Goal: Task Accomplishment & Management: Use online tool/utility

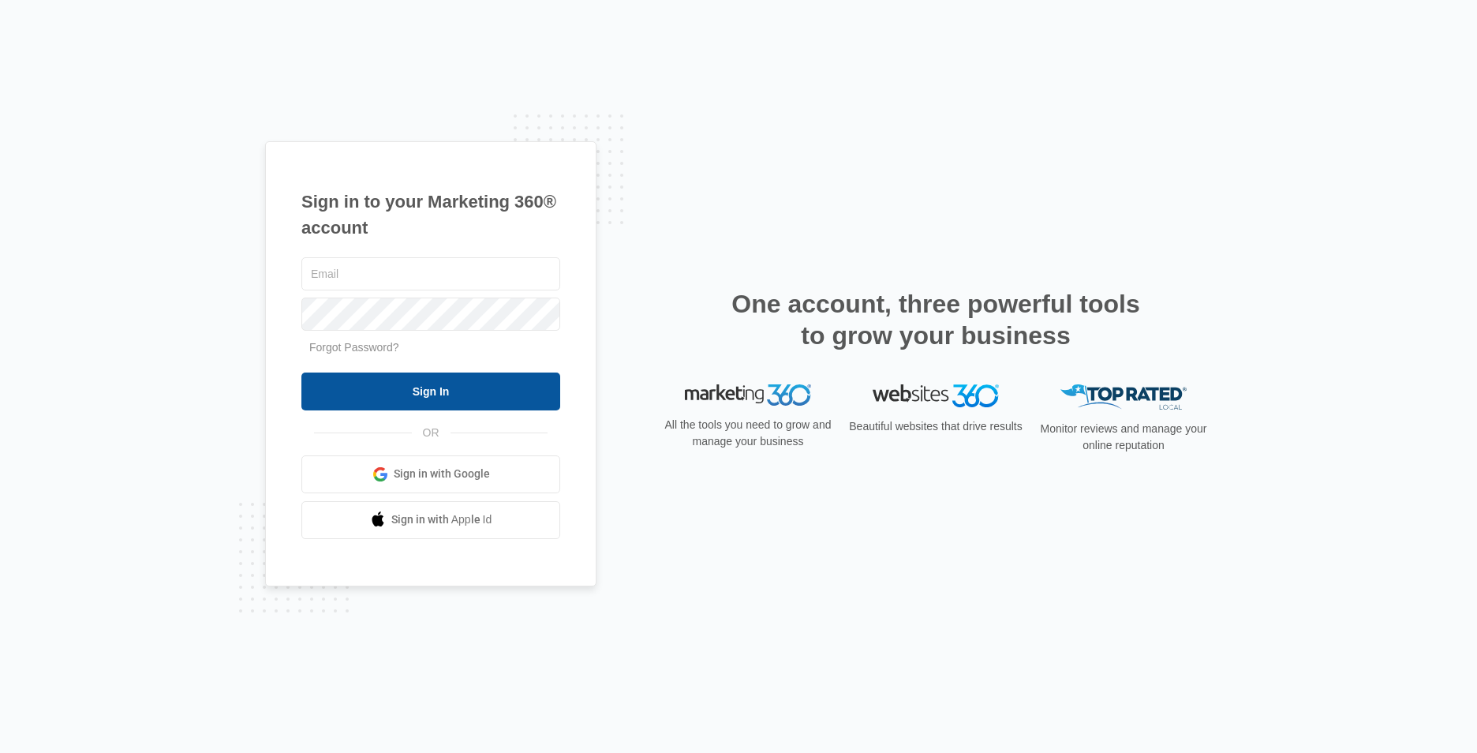
type input "[EMAIL_ADDRESS][DOMAIN_NAME]"
click at [480, 388] on input "Sign In" at bounding box center [430, 391] width 259 height 38
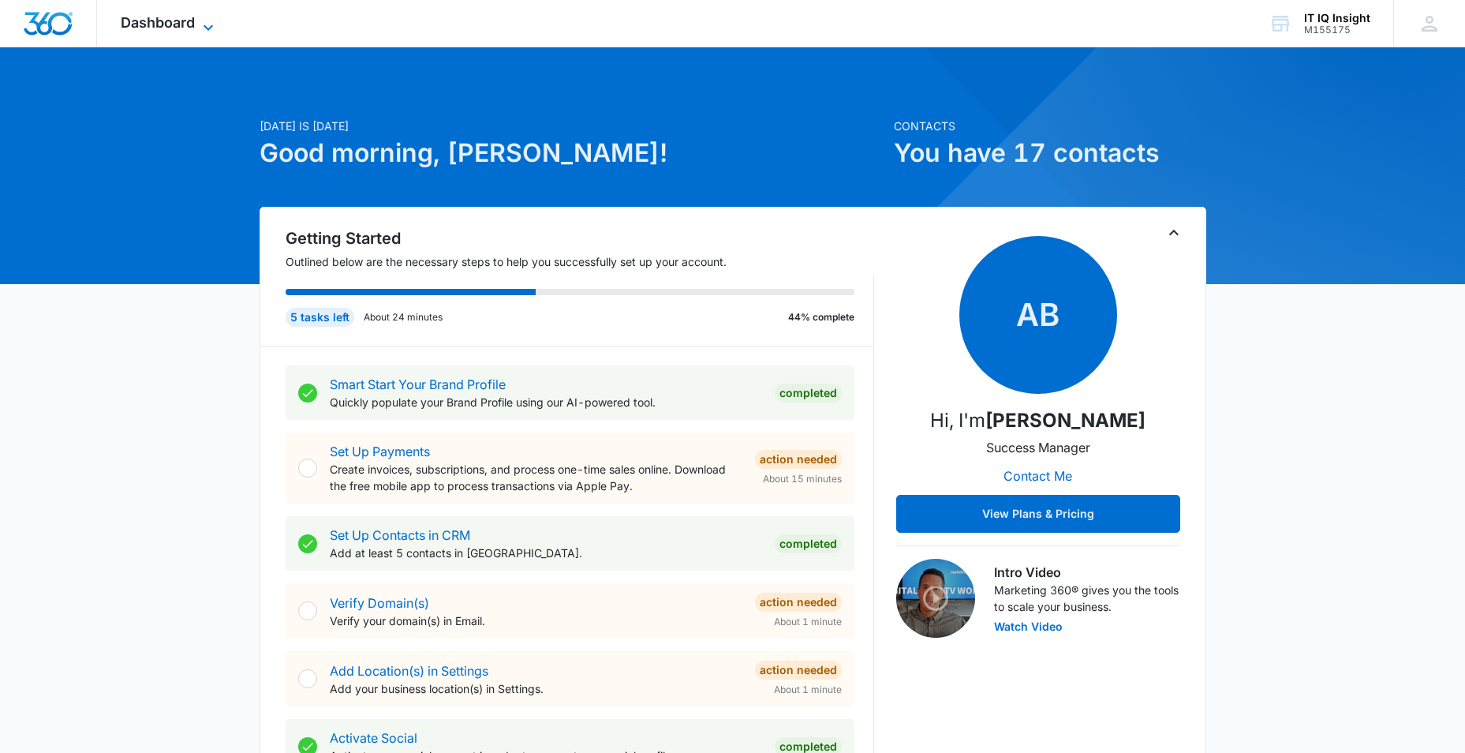
click at [206, 21] on icon at bounding box center [208, 27] width 19 height 19
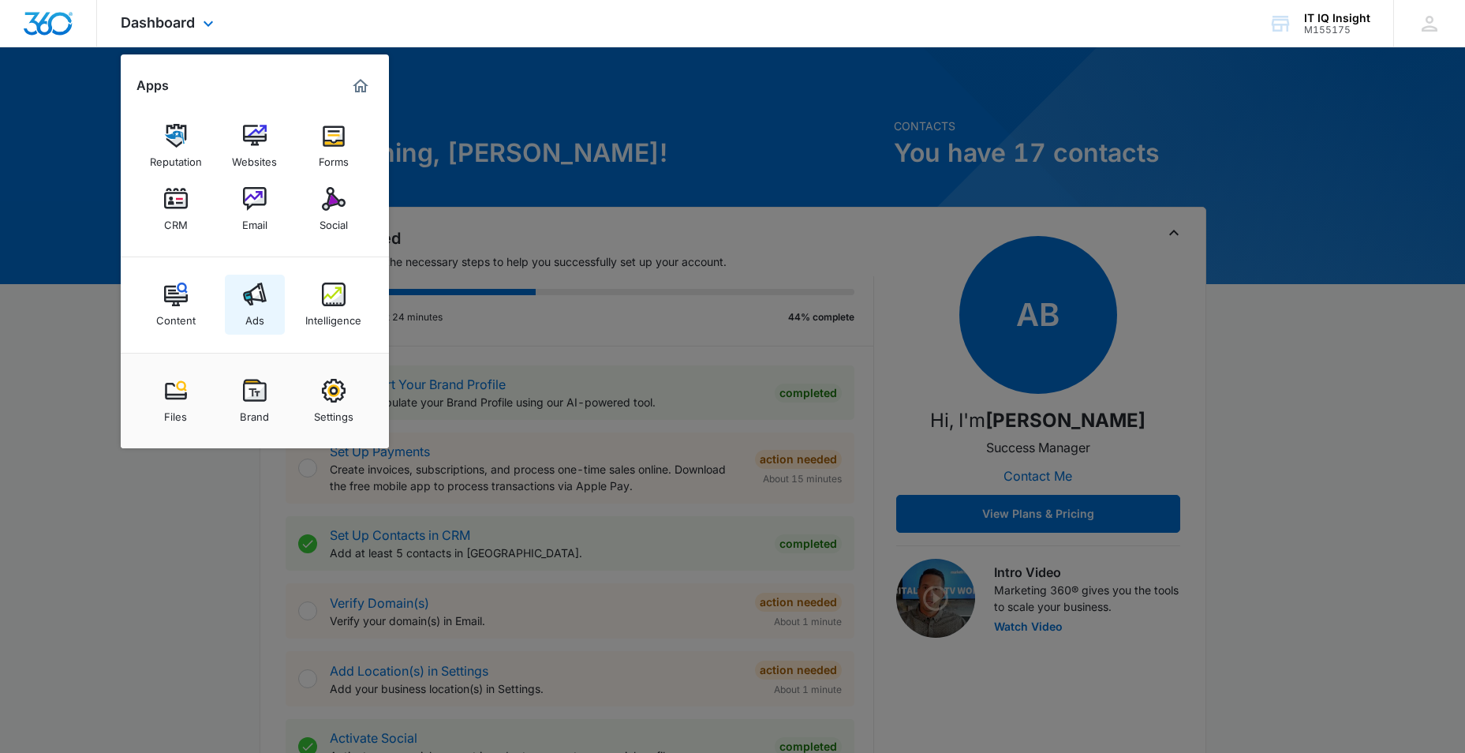
click at [269, 315] on link "Ads" at bounding box center [255, 305] width 60 height 60
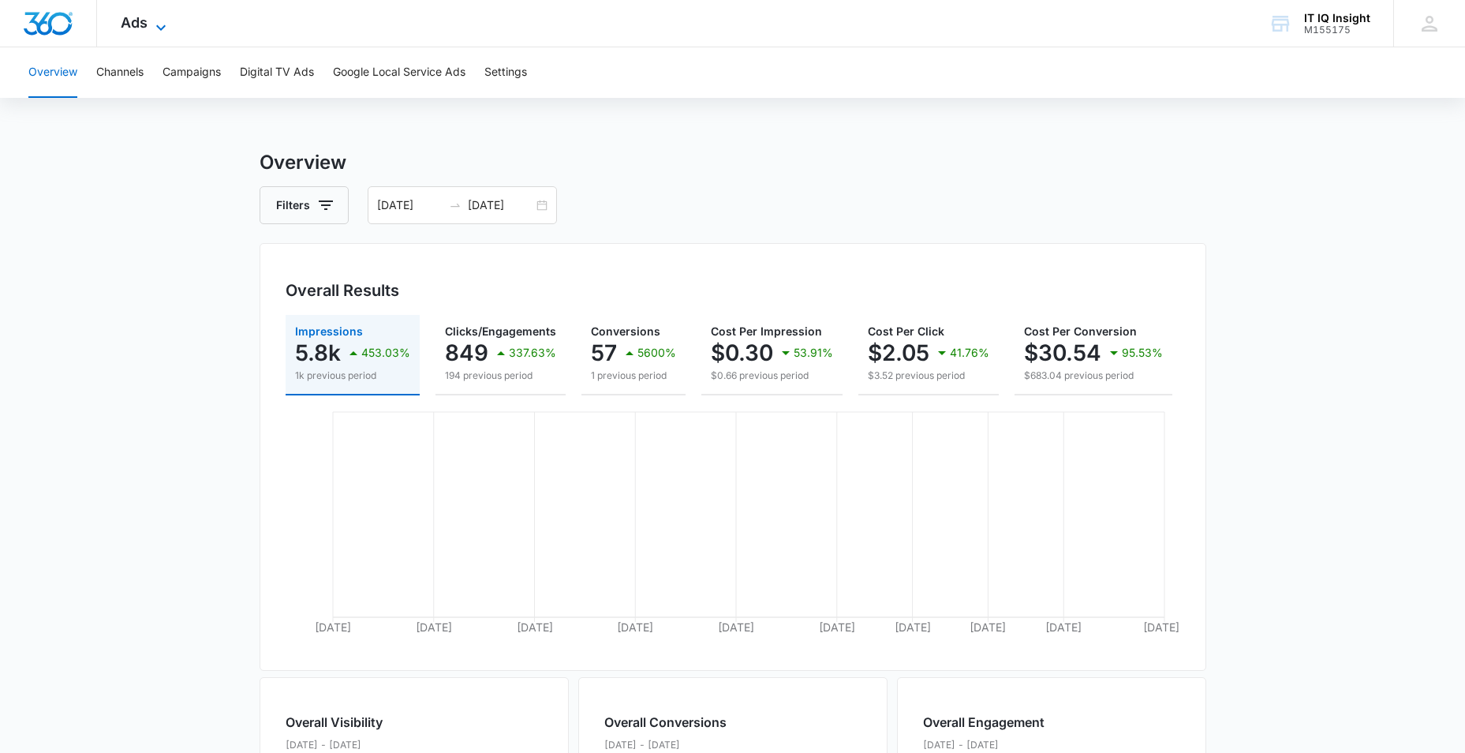
click at [156, 25] on icon at bounding box center [160, 27] width 9 height 6
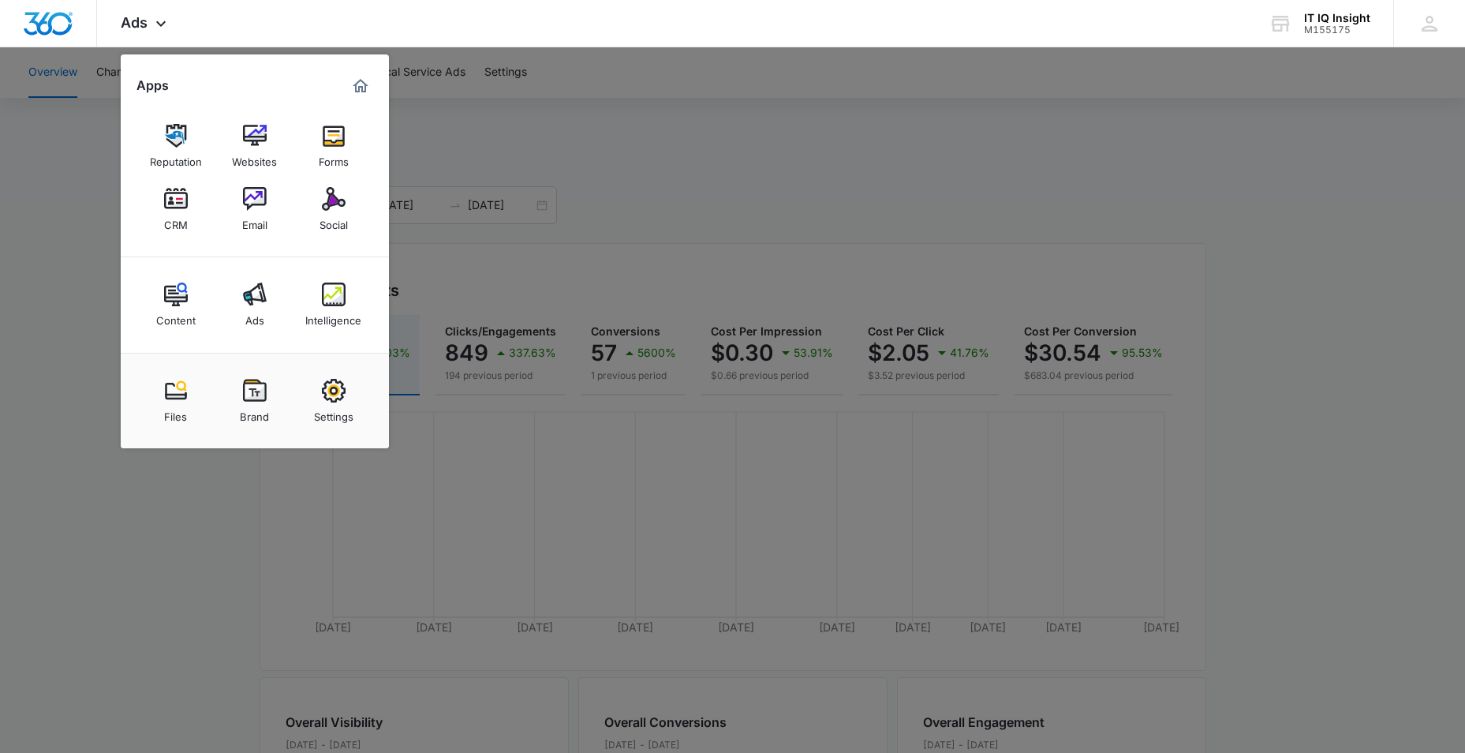
click at [331, 297] on img at bounding box center [334, 294] width 24 height 24
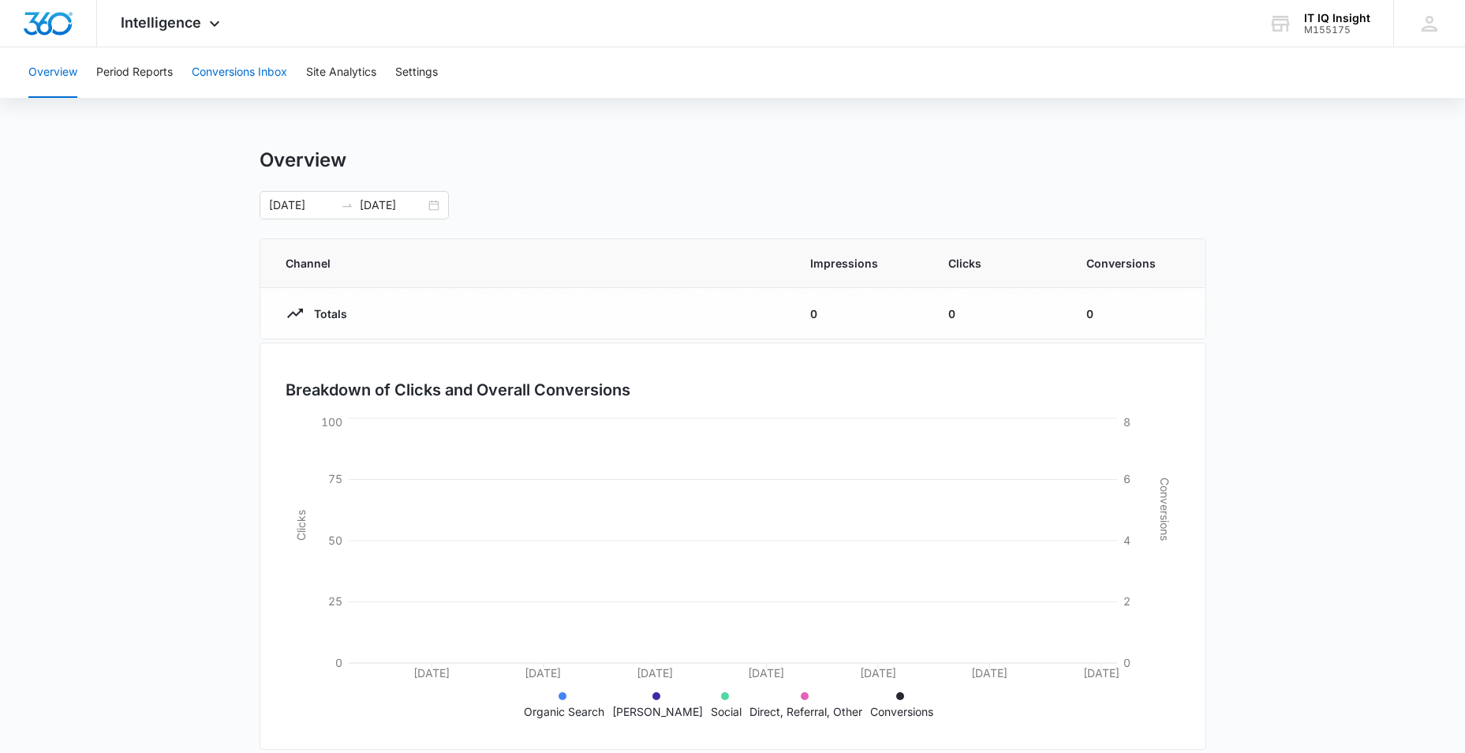
click at [252, 74] on button "Conversions Inbox" at bounding box center [239, 72] width 95 height 50
